Goal: Task Accomplishment & Management: Manage account settings

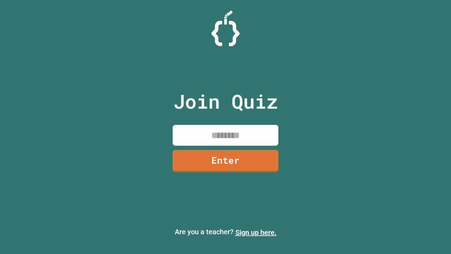
click at [256, 232] on link "Sign up here." at bounding box center [256, 232] width 41 height 8
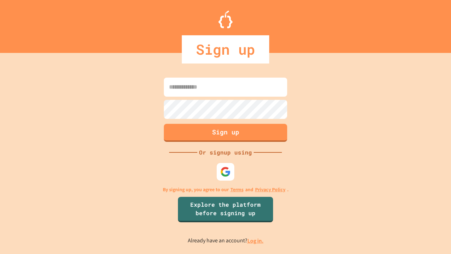
click at [256, 241] on link "Log in." at bounding box center [256, 240] width 16 height 7
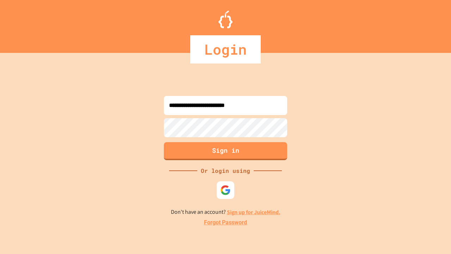
type input "**********"
